Goal: Task Accomplishment & Management: Complete application form

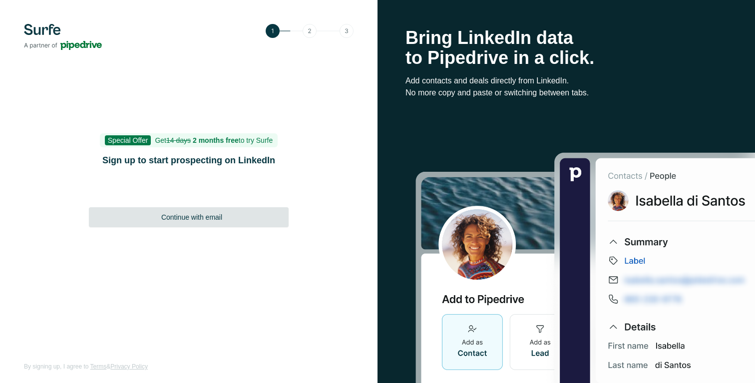
click at [192, 221] on span "Continue with email" at bounding box center [191, 217] width 61 height 10
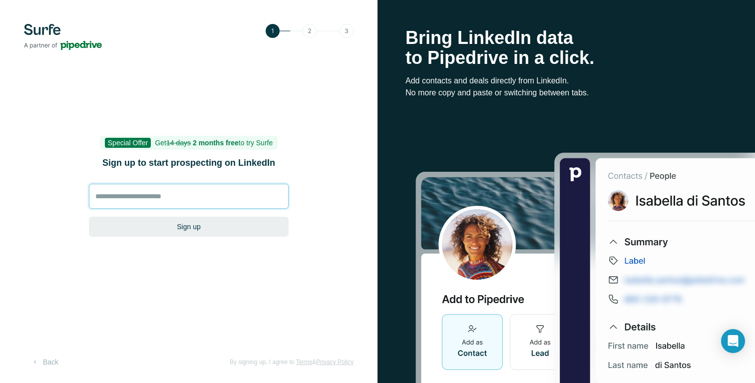
click at [180, 201] on input at bounding box center [189, 196] width 200 height 25
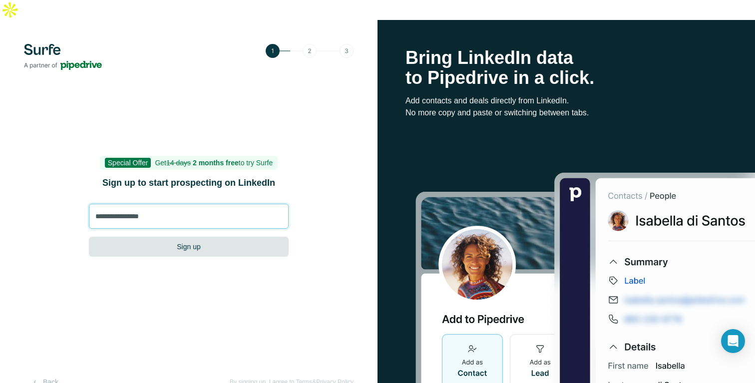
type input "**********"
click at [207, 237] on button "Sign up" at bounding box center [189, 247] width 200 height 20
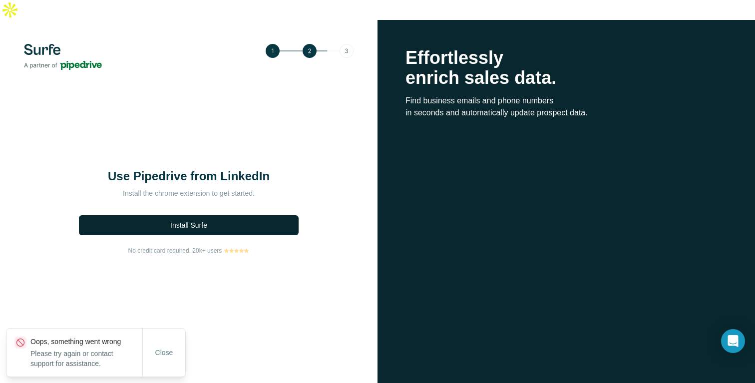
click at [205, 220] on span "Install Surfe" at bounding box center [188, 225] width 37 height 10
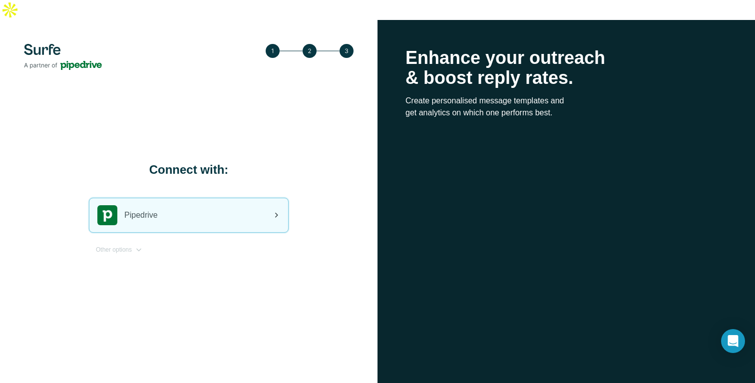
click at [240, 198] on div "Pipedrive" at bounding box center [188, 215] width 199 height 34
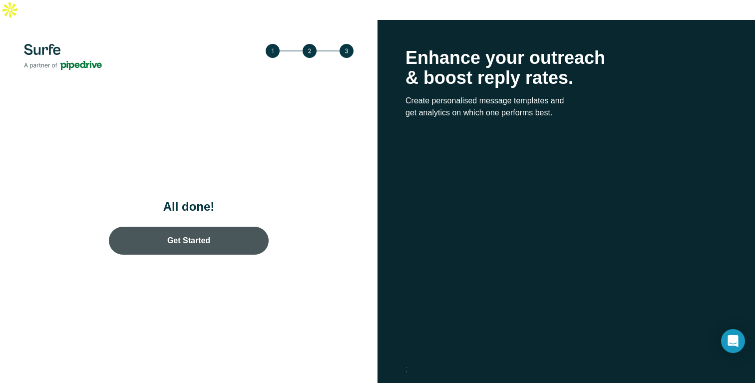
click at [202, 227] on link "Get Started" at bounding box center [189, 241] width 160 height 28
